Goal: Task Accomplishment & Management: Manage account settings

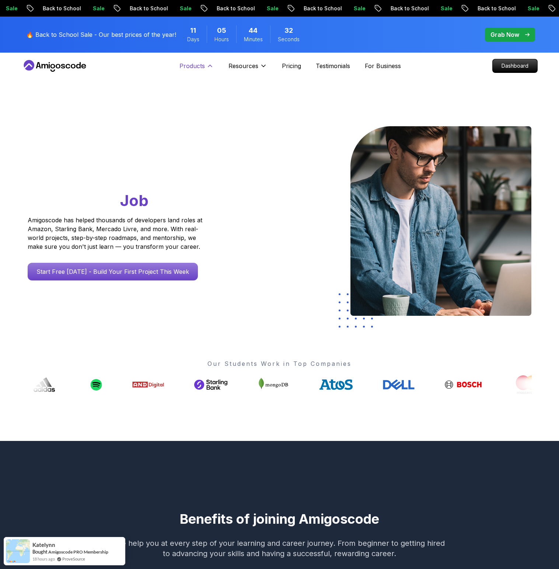
click at [182, 66] on p "Products" at bounding box center [191, 66] width 25 height 9
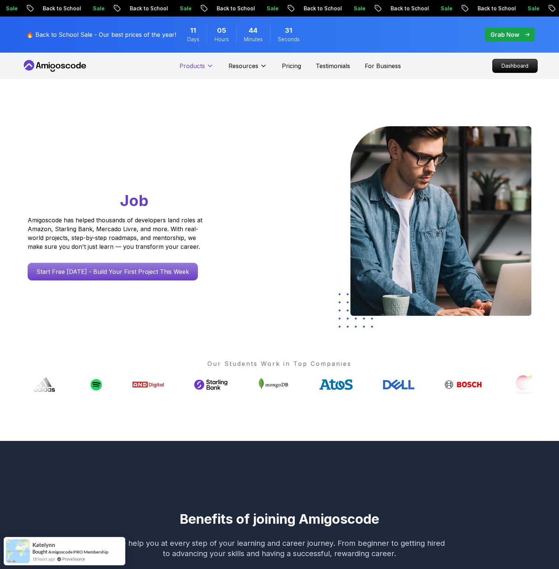
click at [186, 66] on p "Products" at bounding box center [191, 66] width 25 height 9
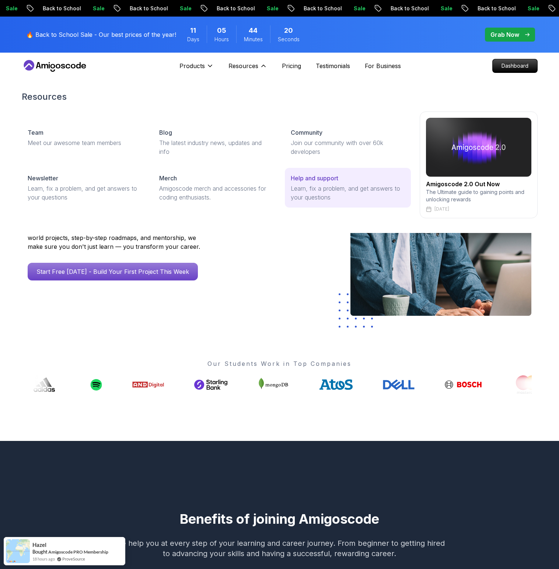
click at [304, 176] on p "Help and support" at bounding box center [315, 178] width 48 height 9
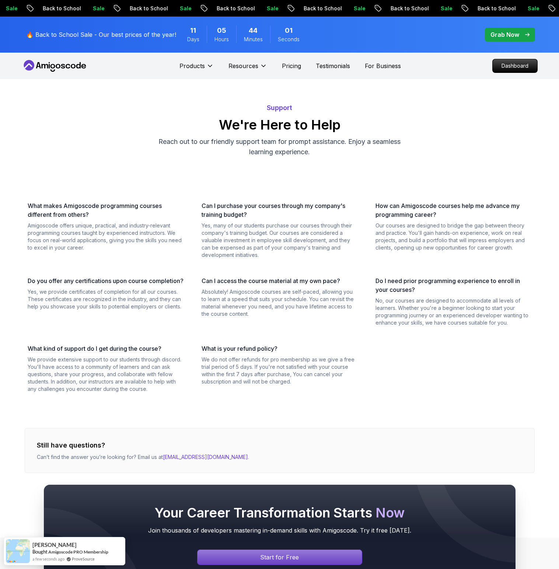
click at [495, 34] on p "Grab Now" at bounding box center [504, 34] width 29 height 9
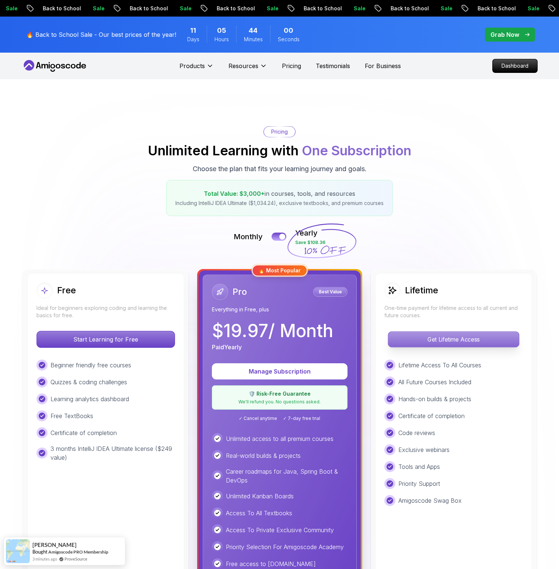
scroll to position [85, 0]
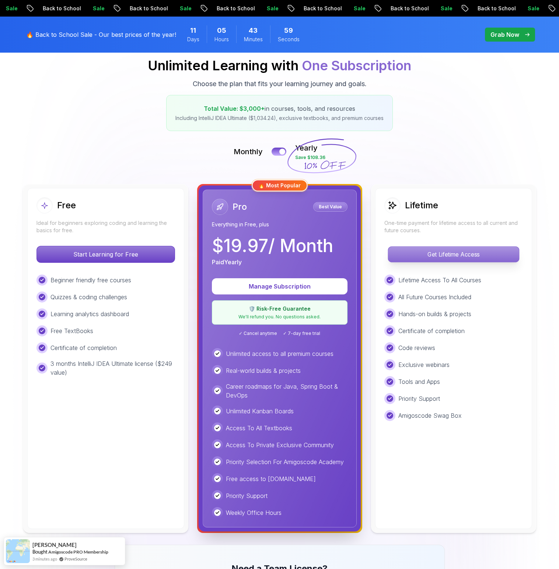
click at [436, 254] on p "Get Lifetime Access" at bounding box center [453, 254] width 131 height 15
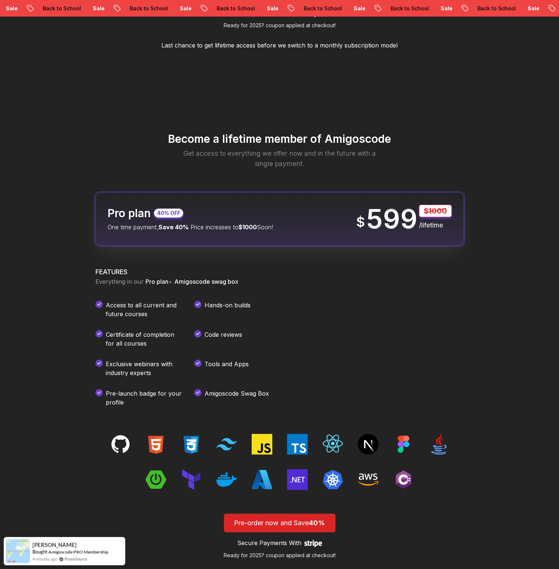
scroll to position [617, 0]
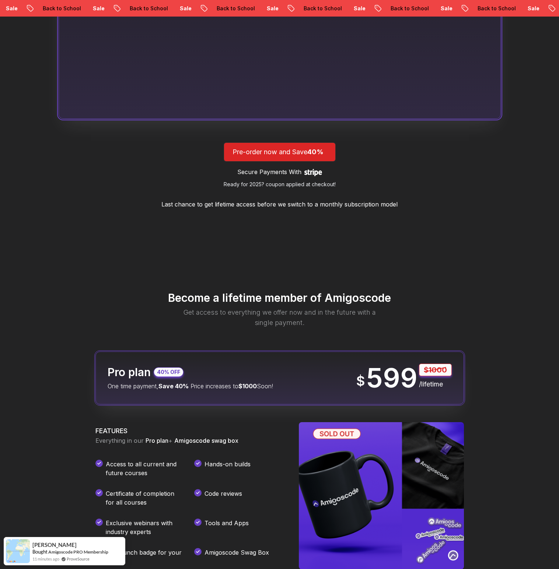
click at [394, 380] on p "599" at bounding box center [391, 378] width 51 height 27
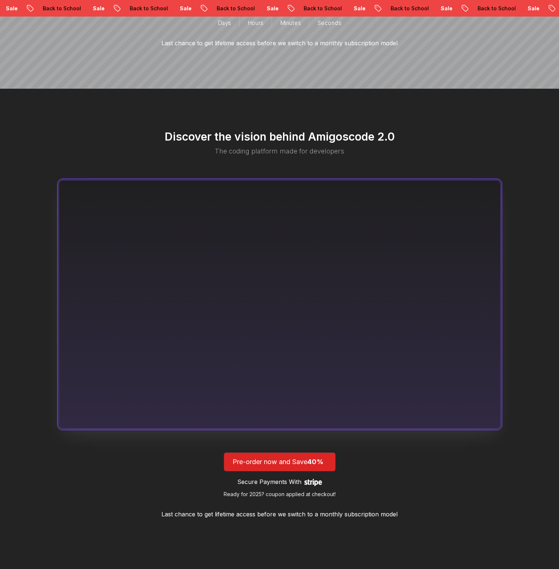
scroll to position [259, 0]
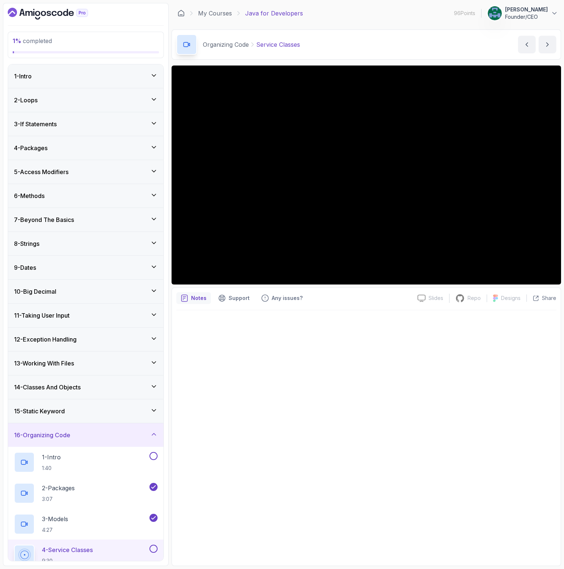
scroll to position [187, 0]
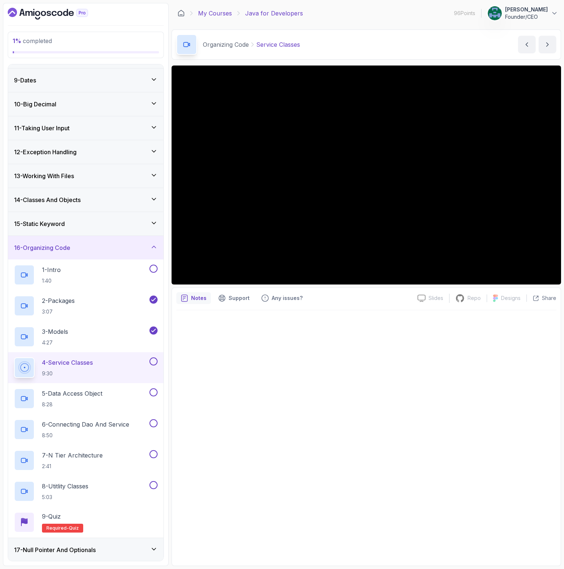
click at [211, 16] on link "My Courses" at bounding box center [215, 13] width 34 height 9
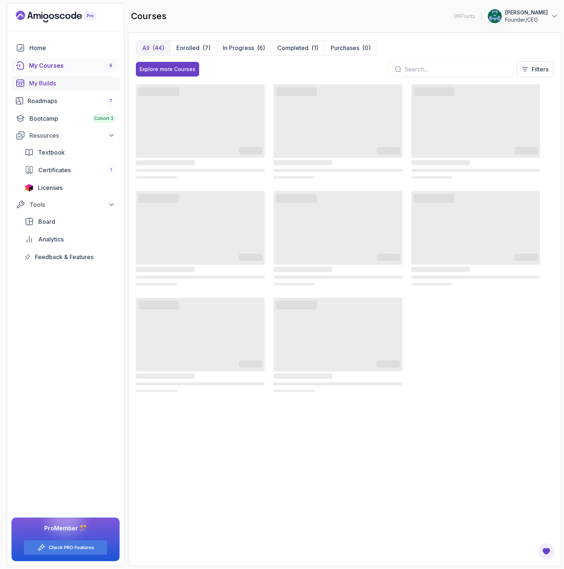
click at [46, 83] on div "My Builds" at bounding box center [72, 83] width 86 height 9
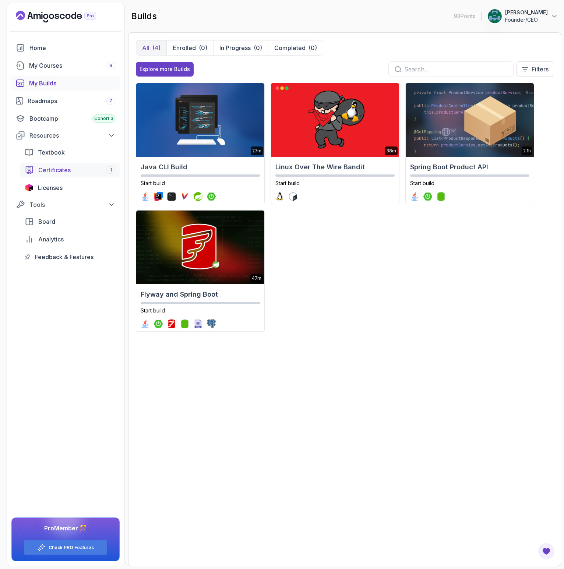
click at [53, 168] on span "Certificates" at bounding box center [54, 170] width 32 height 9
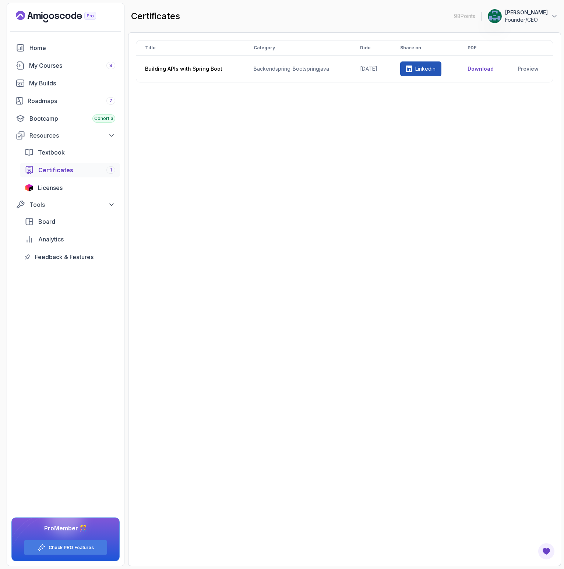
click at [551, 15] on button "[PERSON_NAME] Founder/CEO" at bounding box center [523, 16] width 71 height 15
click at [502, 74] on p "Billing" at bounding box center [497, 71] width 16 height 9
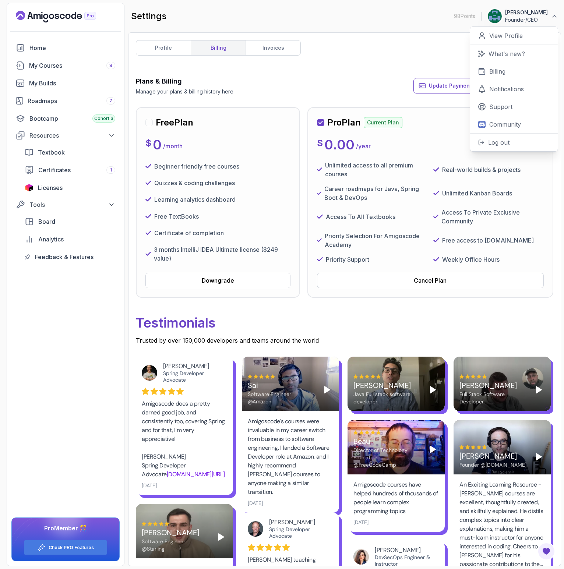
click at [349, 83] on div "Plans & Billing Manage your plans & billing history here Update Payment Details…" at bounding box center [345, 85] width 418 height 19
click at [455, 62] on div "profile billing invoices Plans & Billing Manage your plans & billing history he…" at bounding box center [345, 299] width 418 height 519
click at [238, 280] on button "Downgrade" at bounding box center [217, 280] width 145 height 15
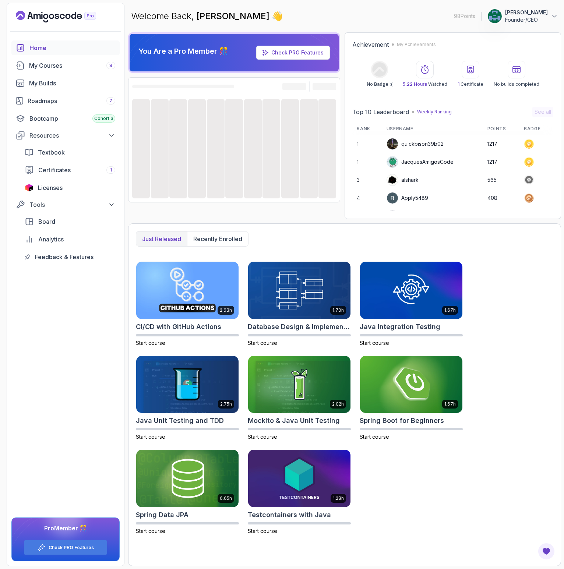
click at [530, 18] on p "Founder/CEO" at bounding box center [526, 19] width 43 height 7
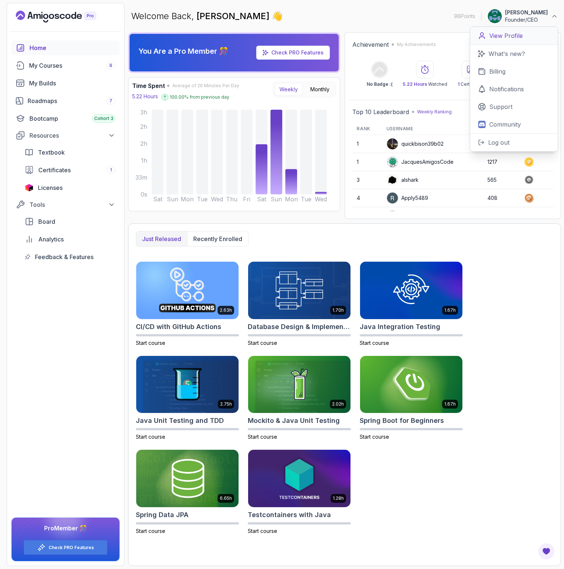
click at [502, 32] on p "View Profile" at bounding box center [506, 35] width 34 height 9
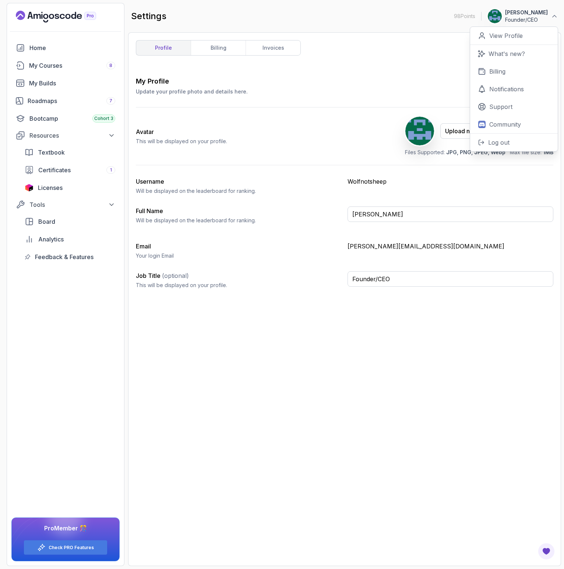
click at [263, 134] on div "Avatar This will be displayed on your profile. Upload new Picture Delete Files …" at bounding box center [345, 136] width 418 height 57
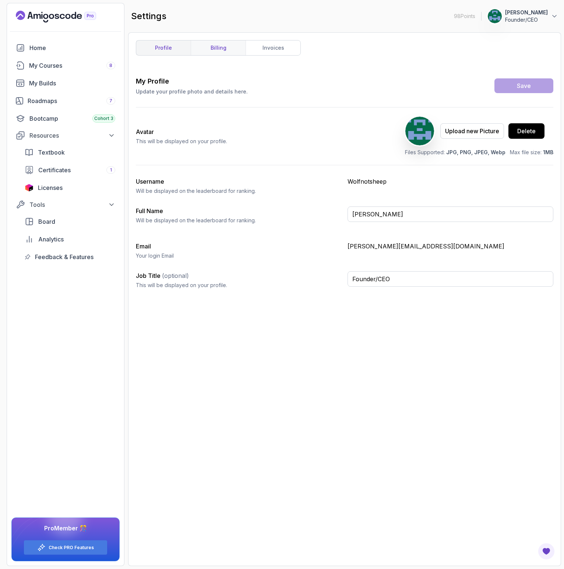
click at [220, 49] on link "billing" at bounding box center [218, 48] width 55 height 15
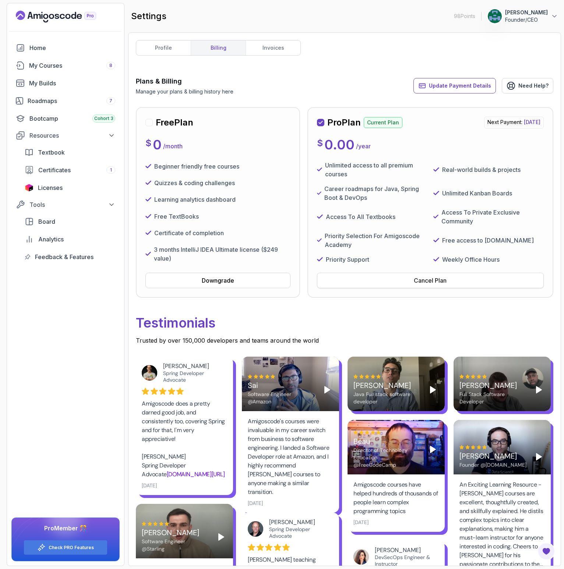
click at [380, 277] on button "Cancel Plan" at bounding box center [430, 280] width 227 height 15
